Goal: Task Accomplishment & Management: Use online tool/utility

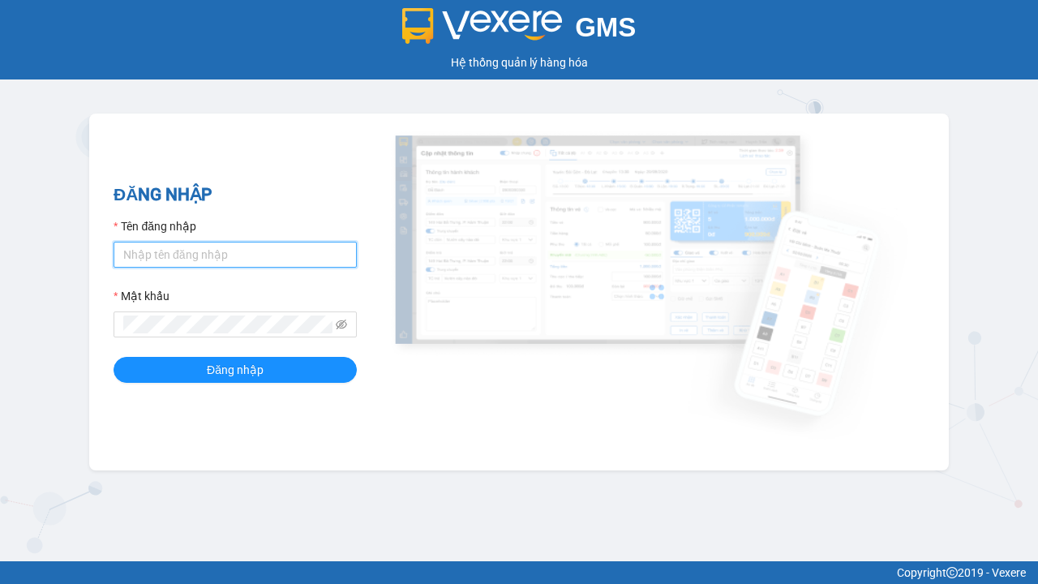
click at [235, 254] on input "Tên đăng nhập" at bounding box center [235, 255] width 243 height 26
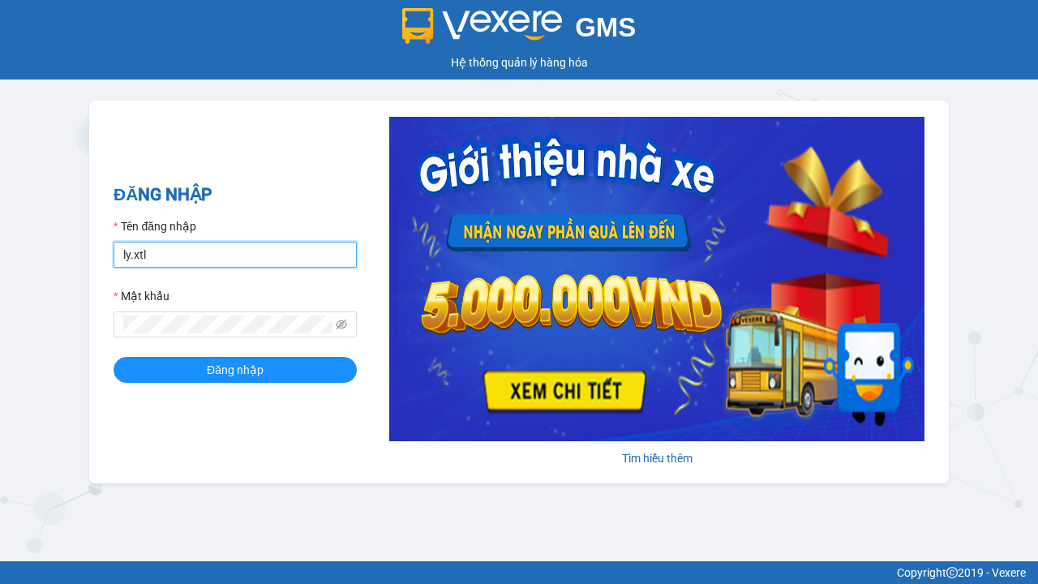
type input "ly.xtl"
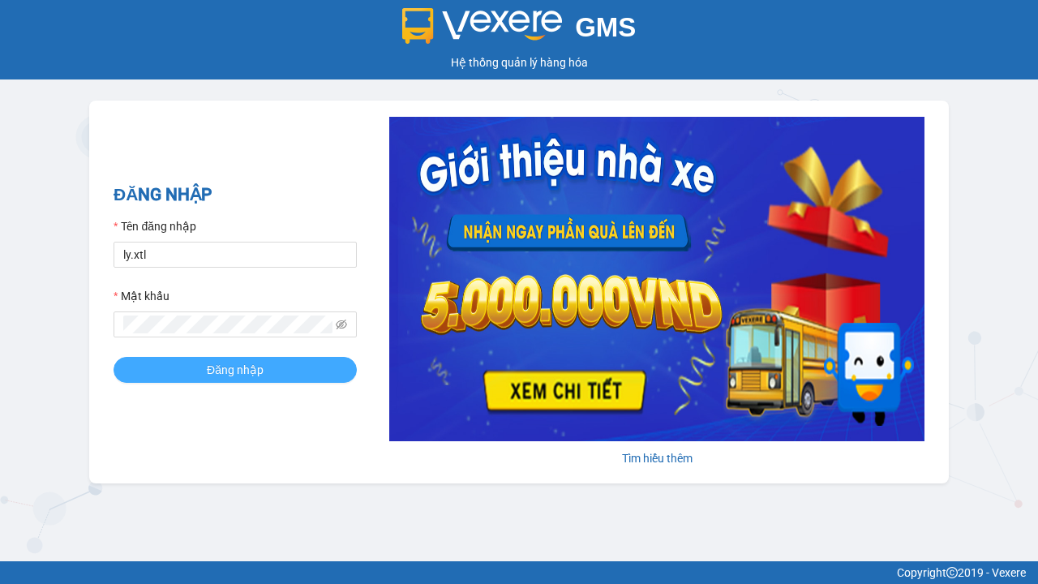
click at [235, 369] on span "Đăng nhập" at bounding box center [235, 370] width 57 height 18
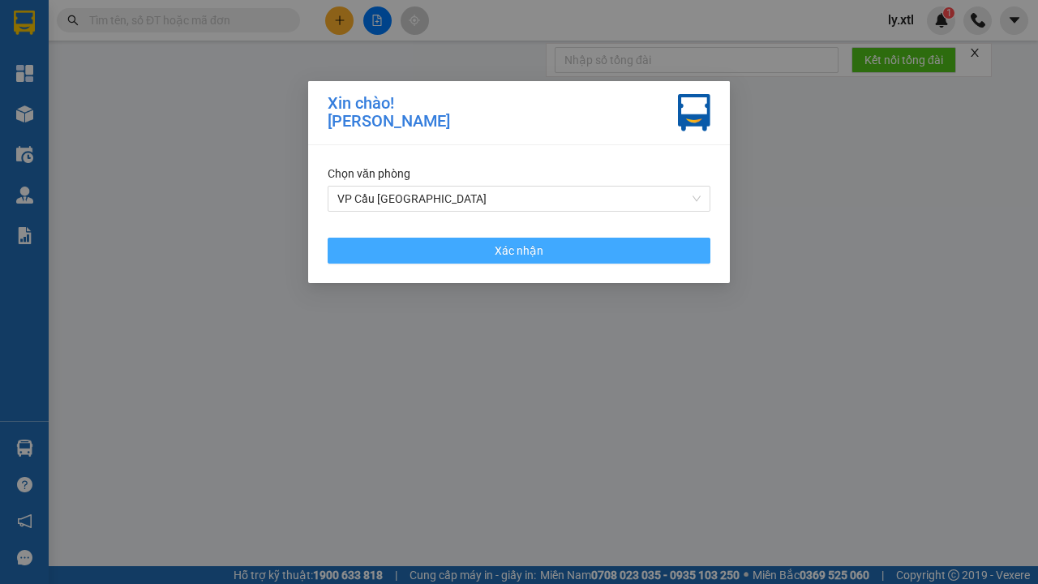
click at [519, 250] on span "Xác nhận" at bounding box center [519, 251] width 49 height 18
